Goal: Check status: Check status

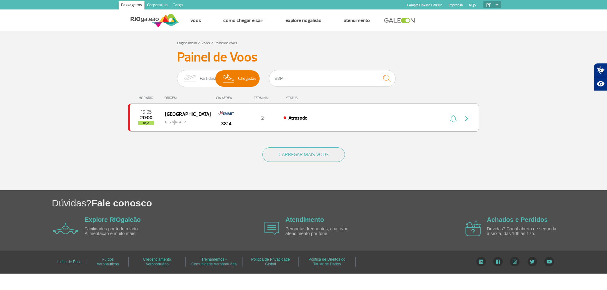
drag, startPoint x: 0, startPoint y: 0, endPoint x: 293, endPoint y: 72, distance: 302.0
click at [293, 72] on input "3814" at bounding box center [332, 78] width 126 height 17
drag, startPoint x: 198, startPoint y: 81, endPoint x: 221, endPoint y: 88, distance: 24.0
click at [198, 80] on img at bounding box center [190, 78] width 20 height 16
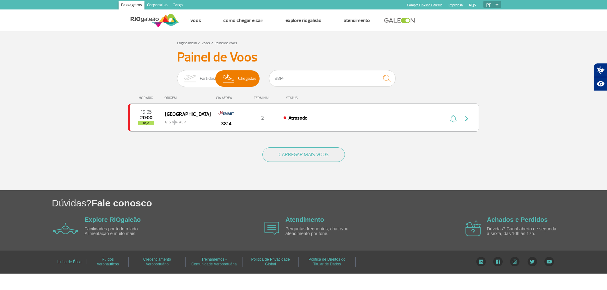
click at [177, 76] on input "Partidas Chegadas" at bounding box center [177, 76] width 0 height 0
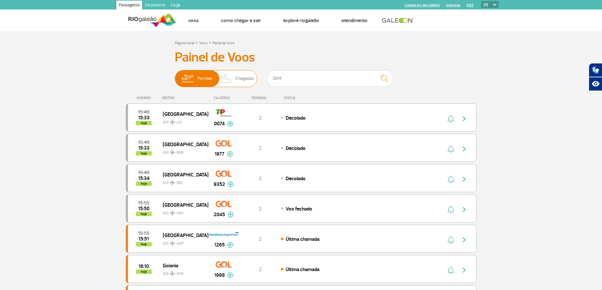
click at [235, 82] on span "Chegadas" at bounding box center [244, 78] width 18 height 16
click at [175, 76] on input "Partidas Chegadas" at bounding box center [175, 76] width 0 height 0
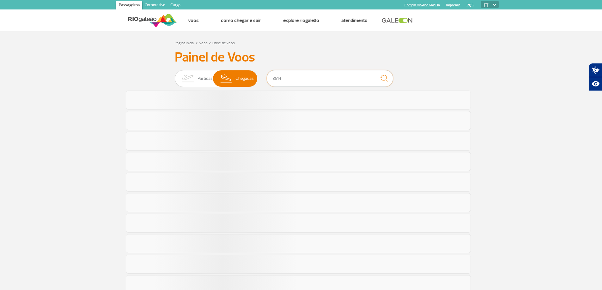
click at [283, 79] on input "3814" at bounding box center [330, 78] width 126 height 17
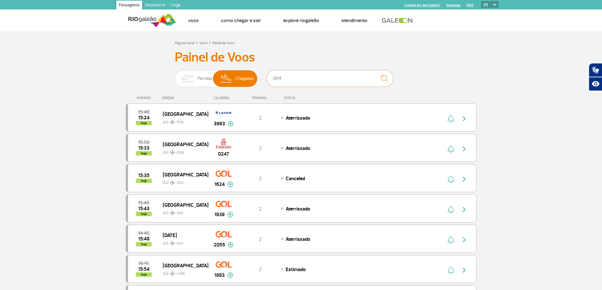
click at [283, 79] on input "3814" at bounding box center [330, 78] width 126 height 17
type input "3814"
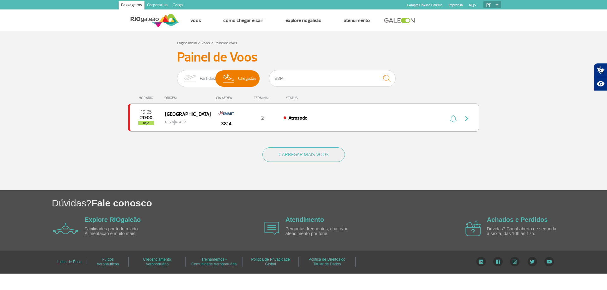
click at [143, 138] on div "HORÁRIO ORIGEM CIA AÉREA TERMINAL STATUS 19:05 20:00 hoje [GEOGRAPHIC_DATA] 381…" at bounding box center [303, 114] width 351 height 51
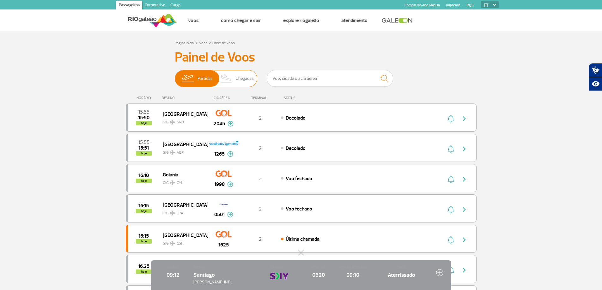
click at [246, 79] on span "Chegadas" at bounding box center [244, 78] width 18 height 16
click at [175, 76] on input "Partidas Chegadas" at bounding box center [175, 76] width 0 height 0
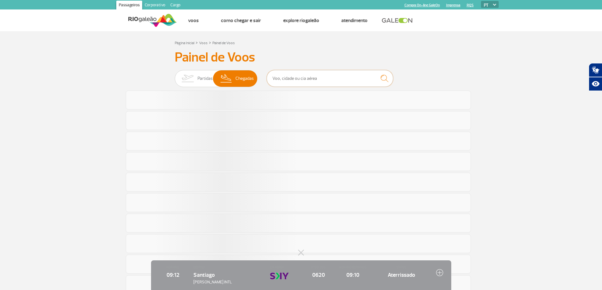
click at [293, 74] on input "text" at bounding box center [330, 78] width 126 height 17
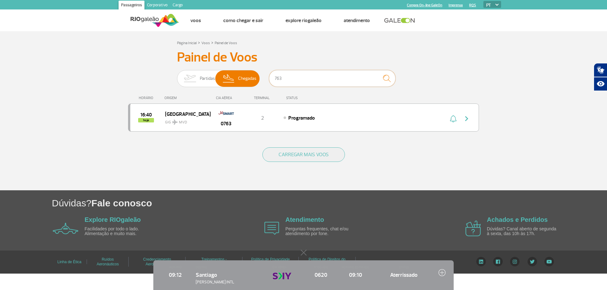
type input "763"
click at [519, 68] on section "Página Inicial > Voos > Painel de Voos Painel de Voos Partidas Chegadas 763 16:…" at bounding box center [303, 110] width 607 height 159
